Goal: Task Accomplishment & Management: Manage account settings

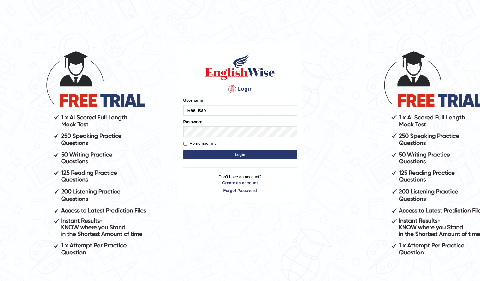
type input "Reejusap"
click at [206, 150] on button "Login" at bounding box center [240, 154] width 114 height 9
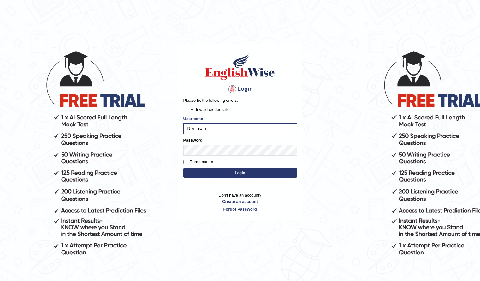
click at [199, 169] on button "Login" at bounding box center [240, 172] width 114 height 9
click at [204, 156] on form "Please fix the following errors: Invalid credentials Username Reejusap Password…" at bounding box center [240, 138] width 114 height 82
click at [201, 128] on input "Reejusap" at bounding box center [240, 128] width 114 height 11
type input "ReejuSap"
click at [208, 169] on button "Login" at bounding box center [240, 172] width 114 height 9
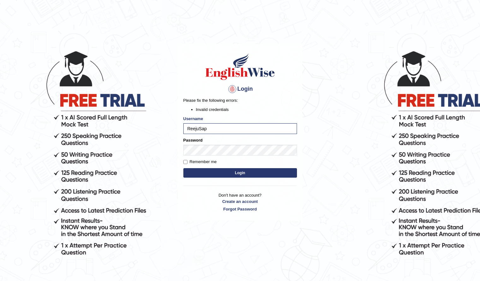
click at [209, 168] on button "Login" at bounding box center [240, 172] width 114 height 9
click at [209, 171] on button "Login" at bounding box center [240, 172] width 114 height 9
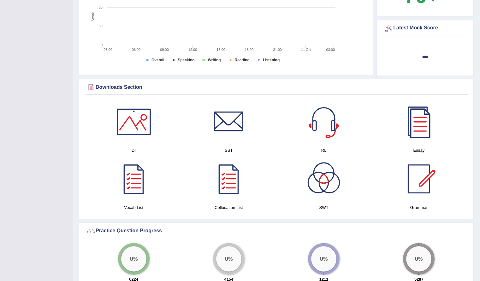
scroll to position [283, 0]
click at [240, 62] on tspan "Reading" at bounding box center [242, 60] width 15 height 4
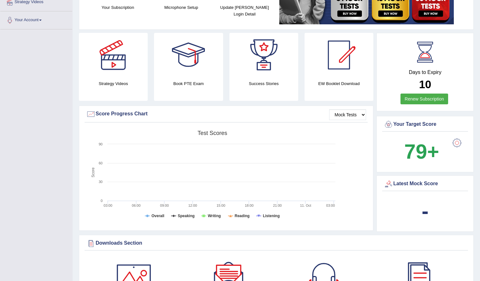
scroll to position [128, 0]
click at [265, 70] on div at bounding box center [264, 55] width 44 height 44
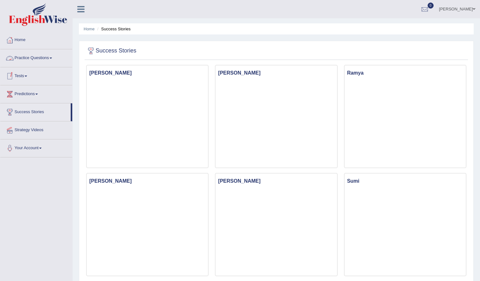
click at [37, 57] on link "Practice Questions" at bounding box center [36, 57] width 72 height 16
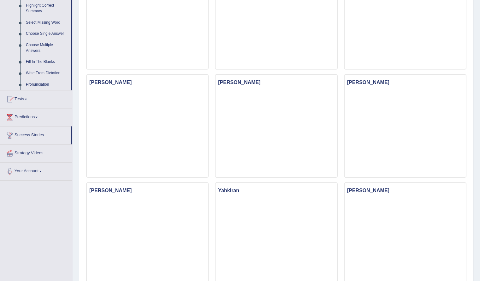
scroll to position [314, 0]
click at [33, 118] on link "Predictions" at bounding box center [36, 116] width 72 height 16
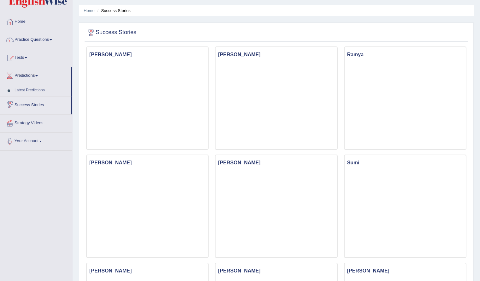
scroll to position [0, 0]
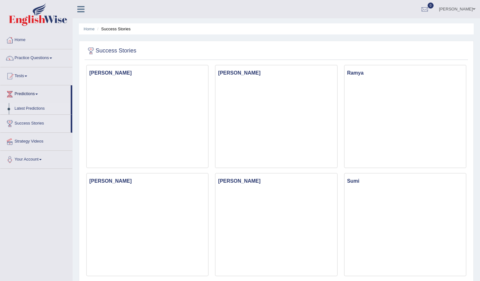
click at [33, 109] on link "Latest Predictions" at bounding box center [41, 108] width 59 height 11
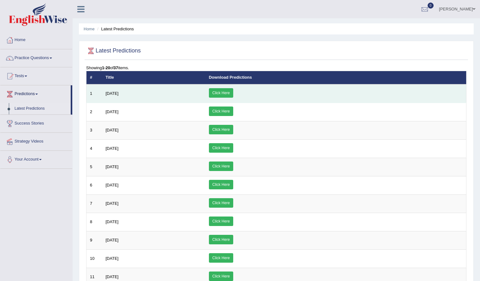
click at [233, 90] on link "Click Here" at bounding box center [221, 92] width 24 height 9
